Goal: Task Accomplishment & Management: Use online tool/utility

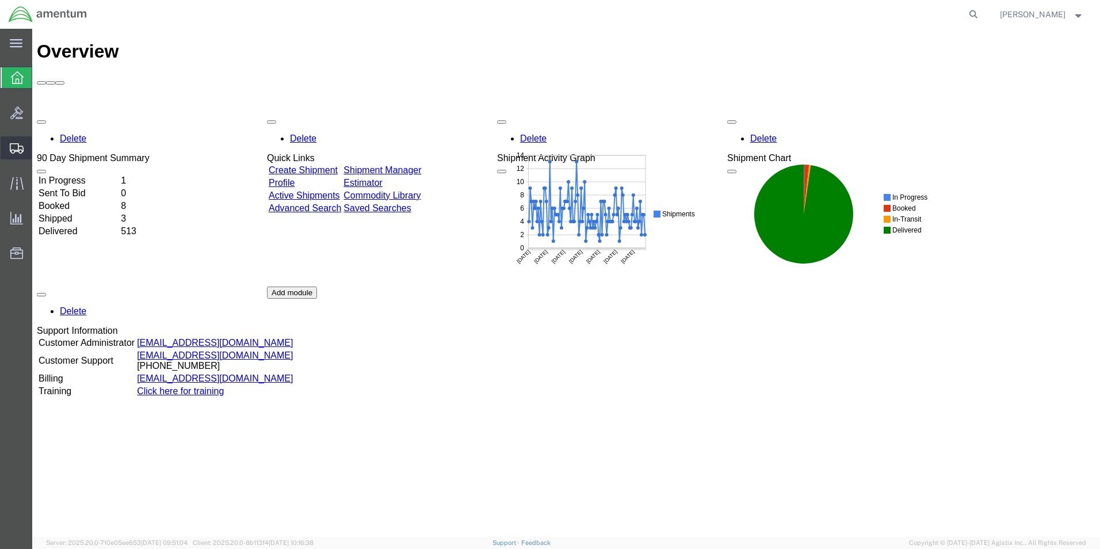
click at [0, 0] on span "Shipment Manager" at bounding box center [0, 0] width 0 height 0
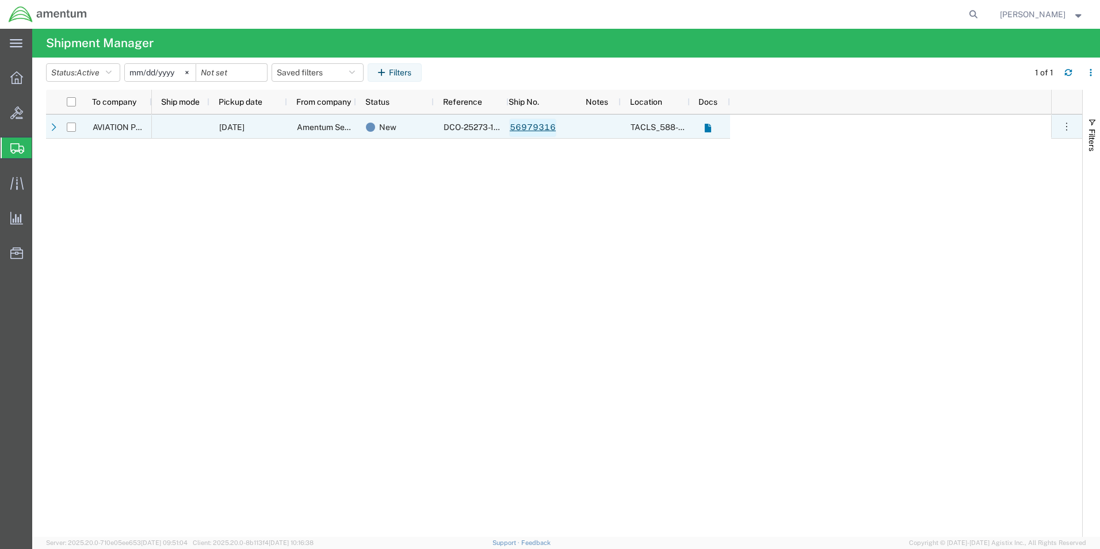
click at [536, 126] on link "56979316" at bounding box center [532, 127] width 47 height 18
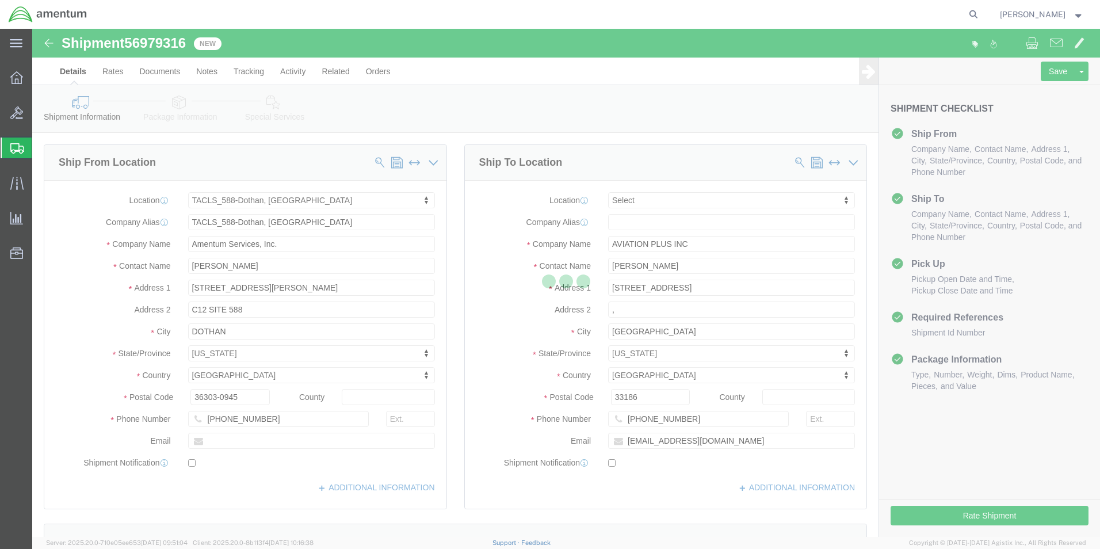
select select "42706"
select select
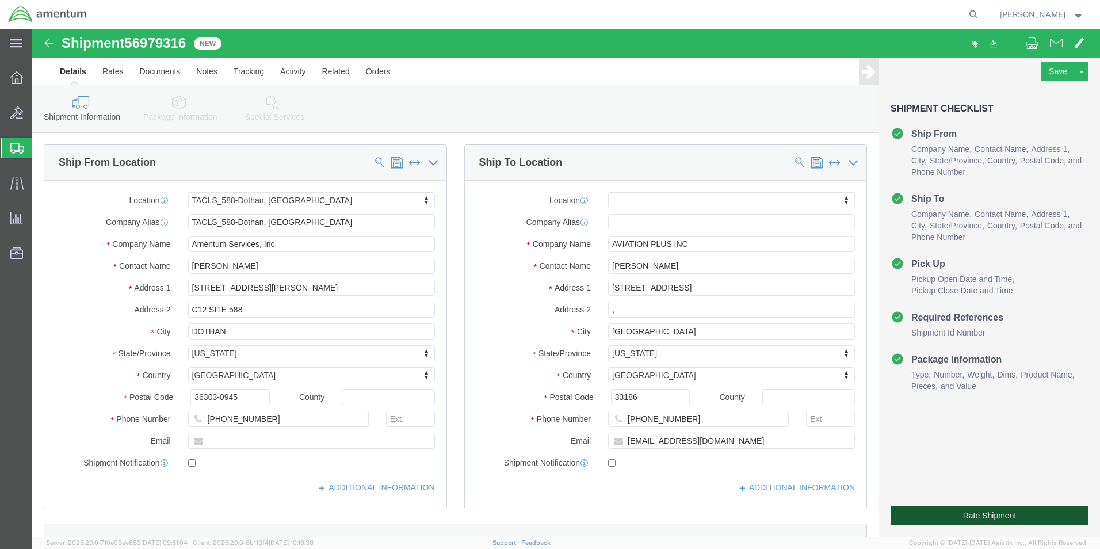
click button "Rate Shipment"
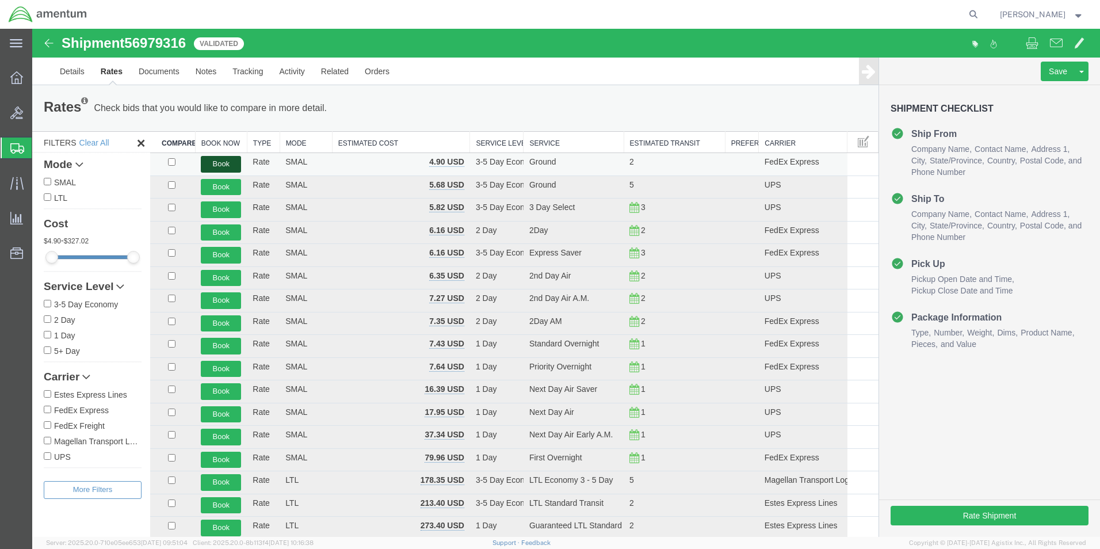
click at [208, 166] on button "Book" at bounding box center [221, 164] width 40 height 17
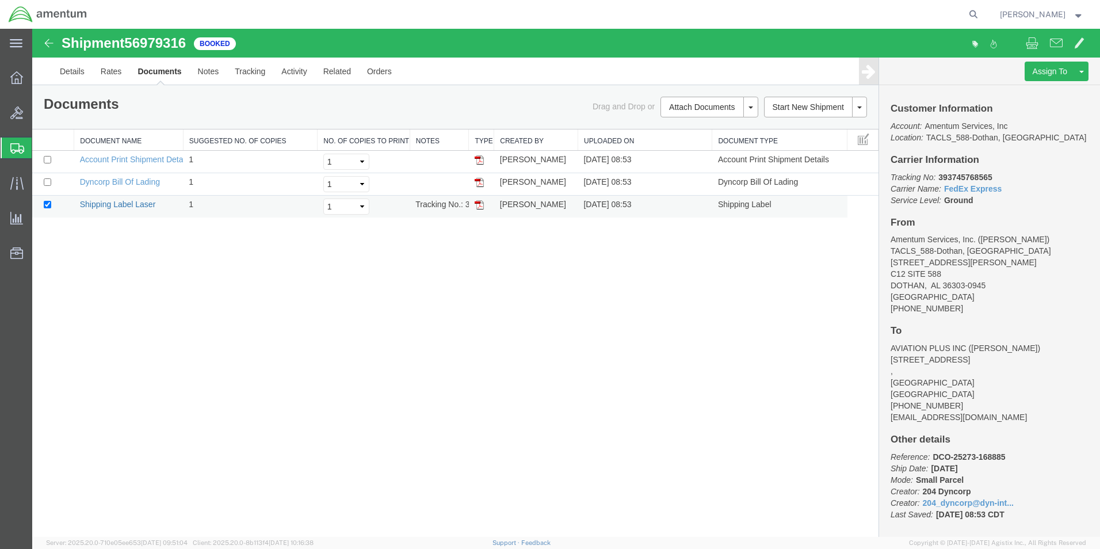
click at [135, 205] on link "Shipping Label Laser" at bounding box center [118, 204] width 76 height 9
